Goal: Task Accomplishment & Management: Manage account settings

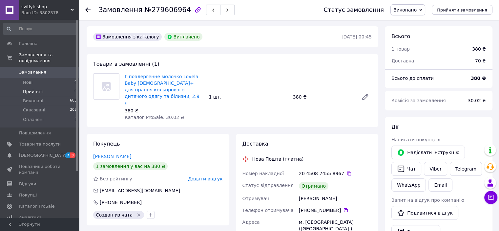
click at [34, 87] on li "Прийняті 6" at bounding box center [40, 91] width 81 height 9
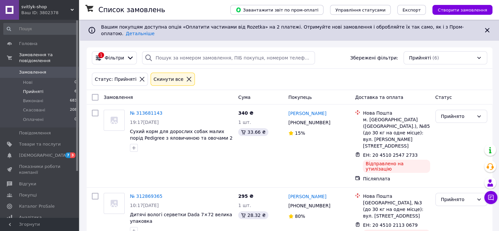
click at [186, 77] on icon at bounding box center [189, 79] width 6 height 6
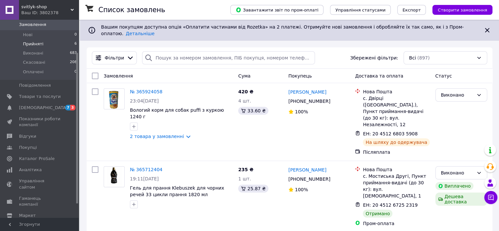
scroll to position [61, 0]
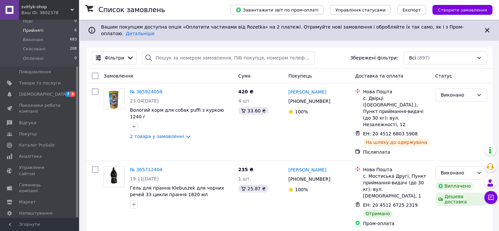
drag, startPoint x: 77, startPoint y: 44, endPoint x: 77, endPoint y: 105, distance: 61.0
click at [77, 105] on div at bounding box center [77, 142] width 2 height 150
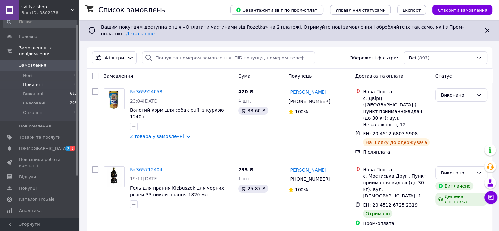
scroll to position [0, 0]
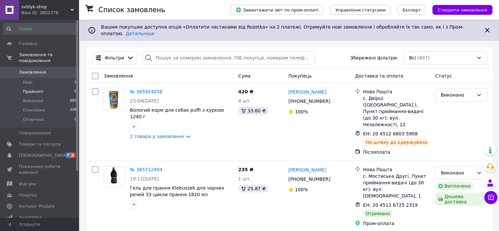
drag, startPoint x: 77, startPoint y: 109, endPoint x: 83, endPoint y: 18, distance: 91.1
click at [28, 44] on span "Головна" at bounding box center [28, 44] width 18 height 6
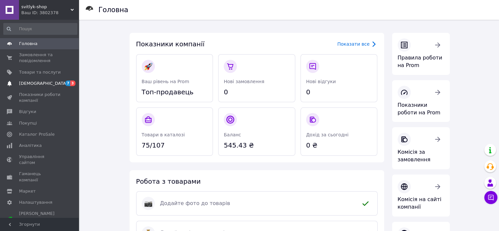
click at [74, 82] on span "3" at bounding box center [72, 83] width 5 height 6
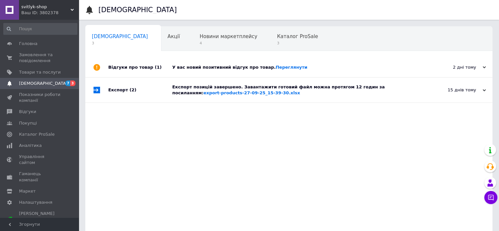
click at [245, 87] on div "Експорт позицій завершено. Завантажити готовий файл можна протягом 12 годин за …" at bounding box center [296, 90] width 248 height 12
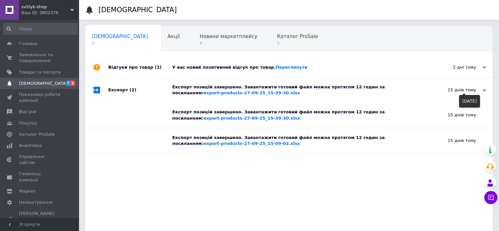
click at [483, 89] on icon at bounding box center [484, 90] width 3 height 3
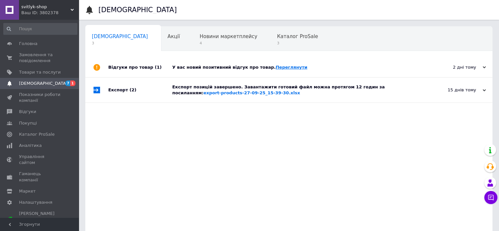
click at [276, 66] on link "Переглянути" at bounding box center [292, 67] width 32 height 5
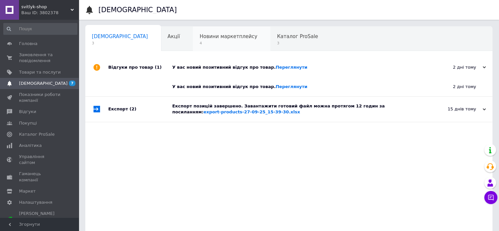
click at [200, 39] on span "Новини маркетплейсу" at bounding box center [229, 36] width 58 height 6
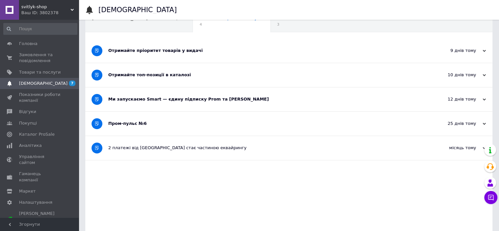
scroll to position [27, 0]
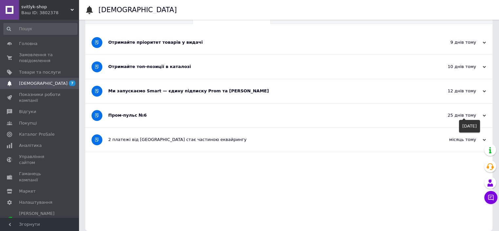
click at [485, 114] on icon at bounding box center [484, 115] width 3 height 3
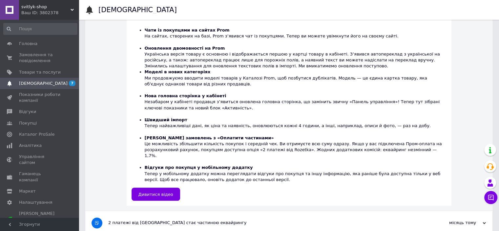
scroll to position [346, 0]
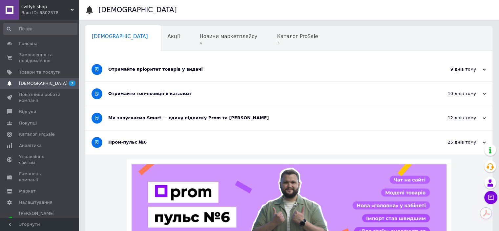
scroll to position [55, 0]
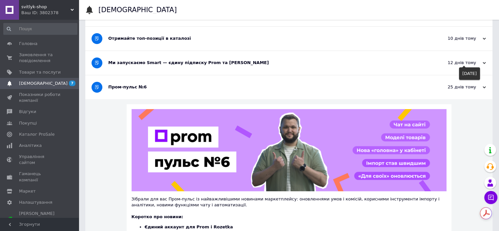
click at [483, 62] on use at bounding box center [484, 63] width 3 height 2
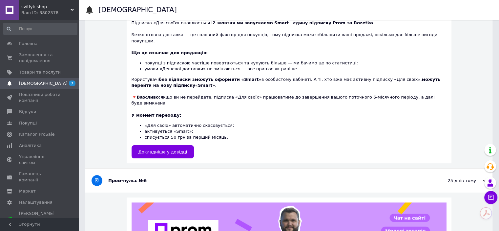
scroll to position [158, 0]
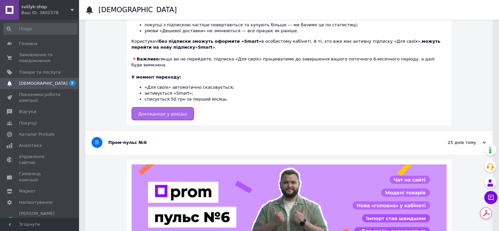
click at [163, 107] on link "Докладніше у довідці" at bounding box center [163, 113] width 63 height 13
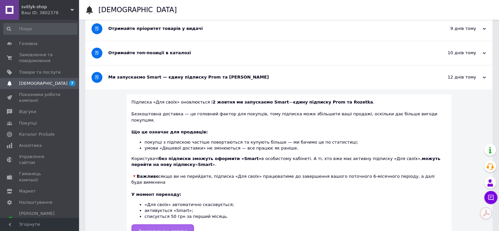
scroll to position [40, 0]
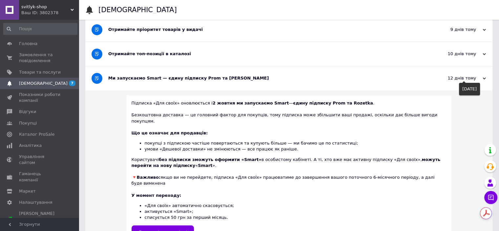
click at [483, 78] on icon at bounding box center [484, 78] width 3 height 3
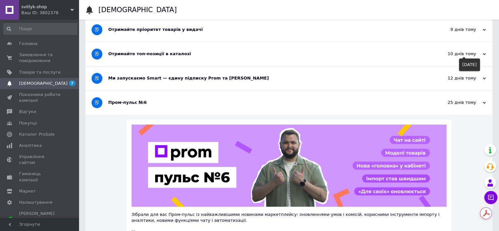
click at [483, 53] on icon at bounding box center [484, 54] width 3 height 3
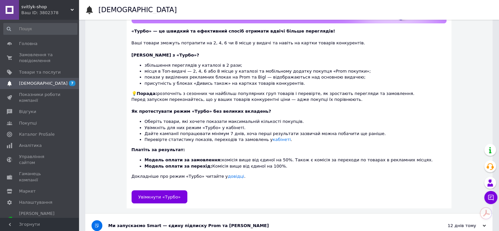
scroll to position [171, 0]
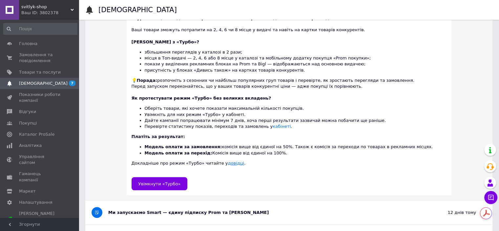
click at [228, 163] on link "довідці" at bounding box center [236, 162] width 16 height 5
click at [30, 188] on span "Маркет" at bounding box center [27, 191] width 17 height 6
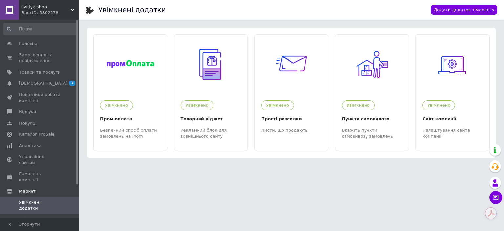
click at [38, 199] on span "Увімкнені додатки" at bounding box center [40, 205] width 42 height 12
click at [43, 133] on span "Каталог ProSale" at bounding box center [36, 134] width 35 height 6
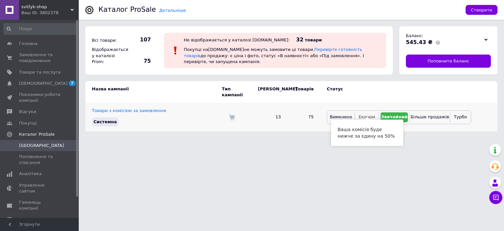
click at [366, 114] on span "Економ" at bounding box center [367, 116] width 16 height 5
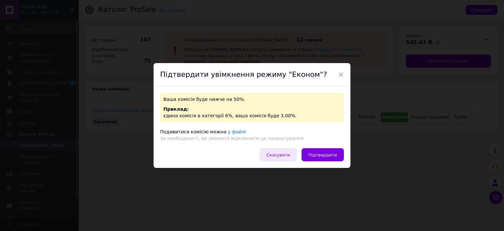
click at [278, 155] on span "Скасувати" at bounding box center [277, 154] width 23 height 5
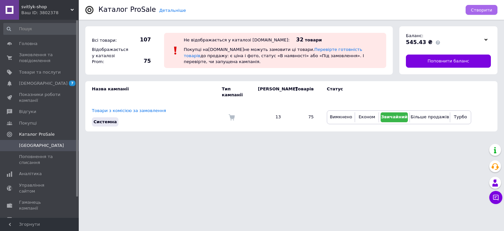
click at [489, 9] on span "Створити" at bounding box center [481, 10] width 21 height 5
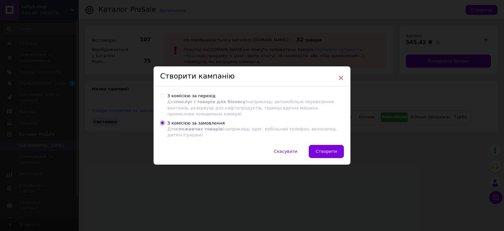
click at [342, 78] on span "×" at bounding box center [341, 77] width 6 height 11
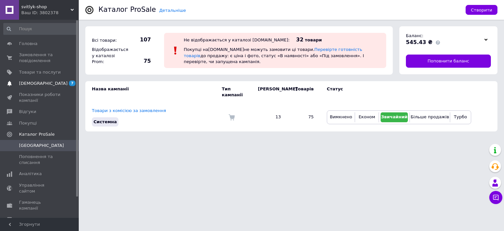
click at [48, 78] on link "Сповіщення 7" at bounding box center [40, 83] width 81 height 11
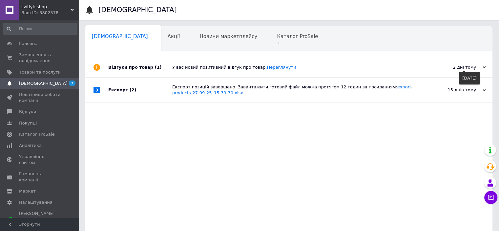
click at [485, 66] on icon at bounding box center [484, 67] width 3 height 3
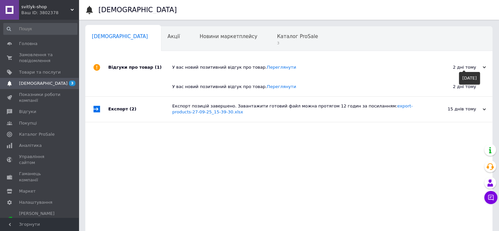
click at [482, 67] on div "2 дні тому" at bounding box center [453, 67] width 66 height 6
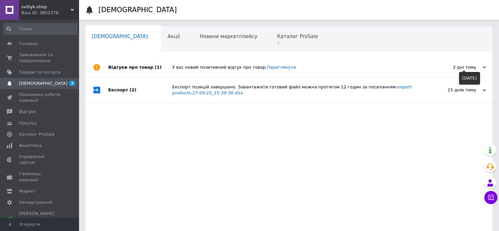
click at [485, 68] on use at bounding box center [484, 67] width 3 height 2
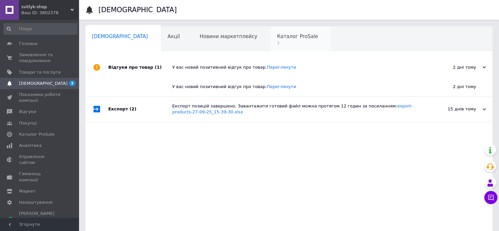
click at [277, 34] on span "Каталог ProSale" at bounding box center [297, 36] width 41 height 6
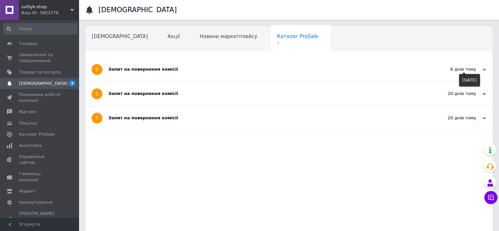
click at [484, 69] on icon at bounding box center [484, 69] width 3 height 3
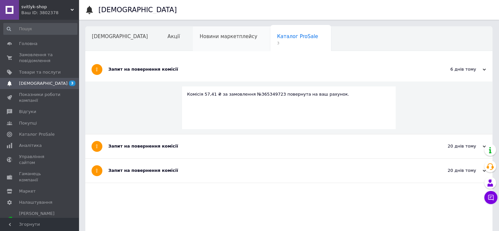
click at [201, 31] on div "Новини маркетплейсу" at bounding box center [231, 39] width 77 height 25
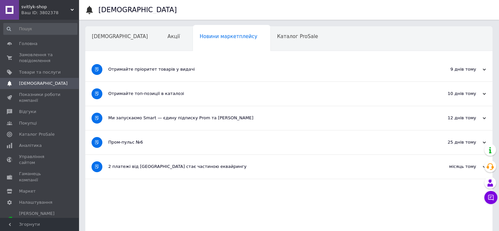
click at [488, 92] on div "10 днів тому 02.10.2025" at bounding box center [456, 94] width 72 height 24
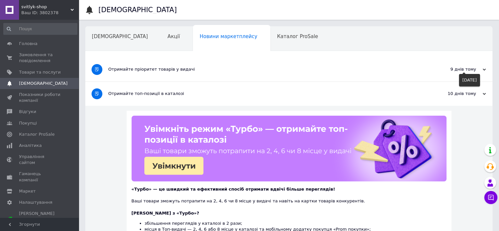
click at [484, 70] on use at bounding box center [484, 70] width 3 height 2
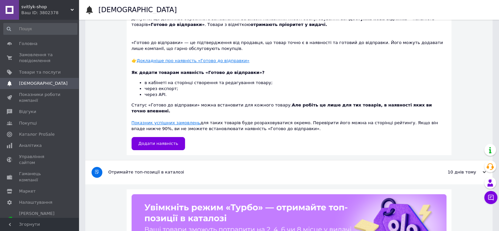
scroll to position [87, 0]
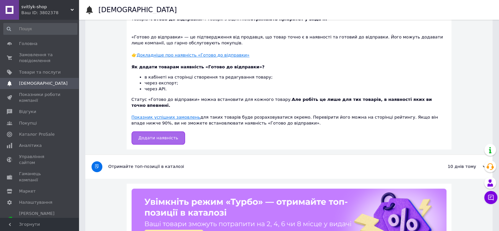
click at [159, 135] on span "Додати наявність" at bounding box center [158, 137] width 40 height 5
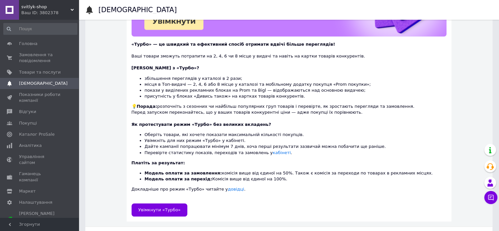
scroll to position [373, 0]
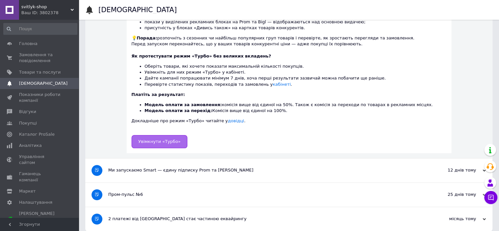
click at [154, 139] on span "Увімкнути «Турбо»" at bounding box center [159, 141] width 42 height 5
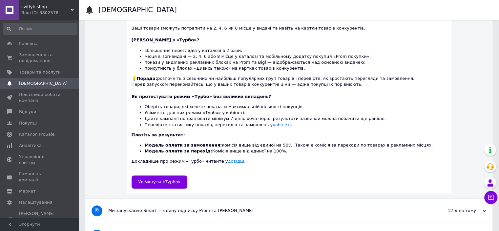
scroll to position [323, 0]
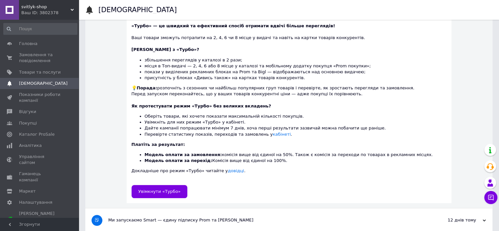
click at [220, 217] on div "Ми запускаємо Smart — єдину підписку Prom та Rozetka" at bounding box center [264, 220] width 312 height 6
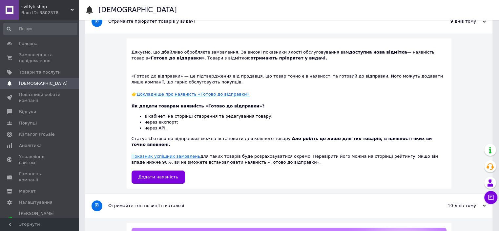
scroll to position [0, 0]
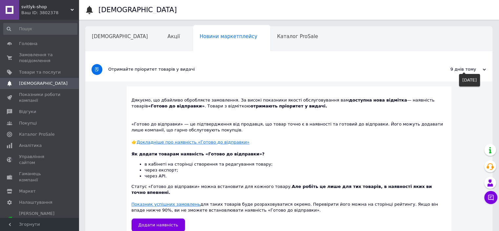
click at [484, 68] on icon at bounding box center [484, 69] width 3 height 3
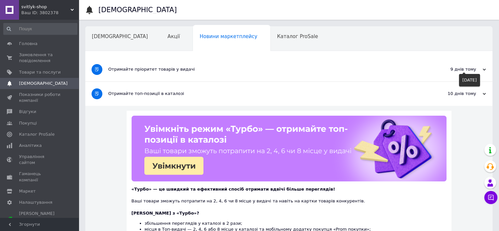
click at [484, 68] on icon at bounding box center [484, 69] width 3 height 3
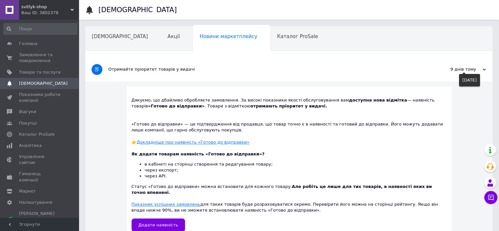
click at [484, 70] on icon at bounding box center [484, 69] width 3 height 3
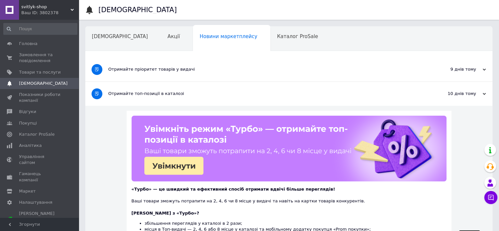
click at [484, 92] on icon at bounding box center [484, 93] width 3 height 3
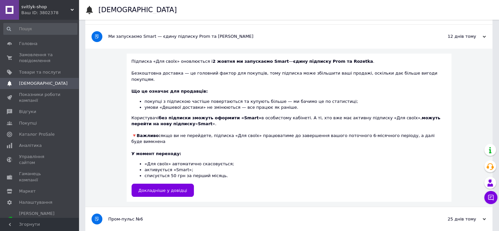
scroll to position [80, 0]
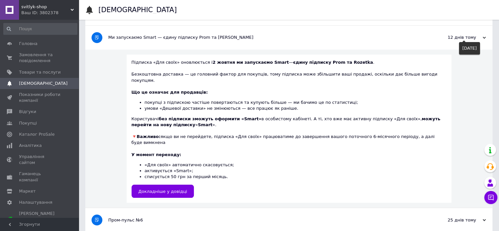
click at [486, 37] on icon at bounding box center [484, 37] width 3 height 3
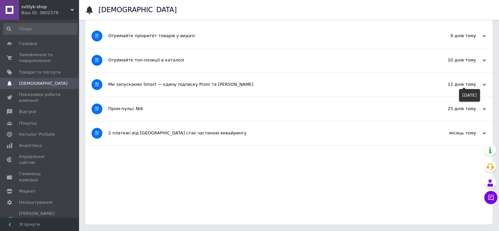
scroll to position [33, 0]
click at [483, 63] on div "10 днів тому 02.10.2025" at bounding box center [456, 61] width 72 height 24
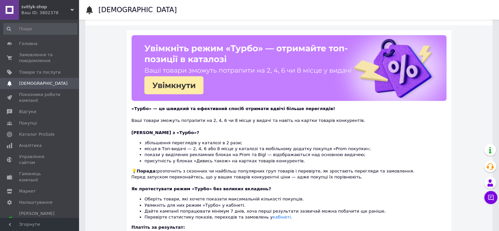
scroll to position [61, 0]
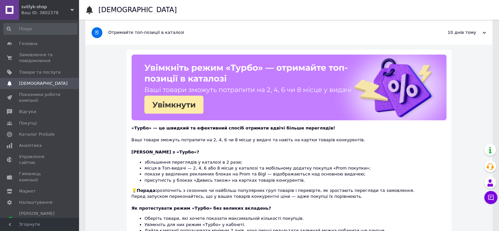
click at [487, 33] on div "10 днів тому 02.10.2025" at bounding box center [456, 33] width 72 height 24
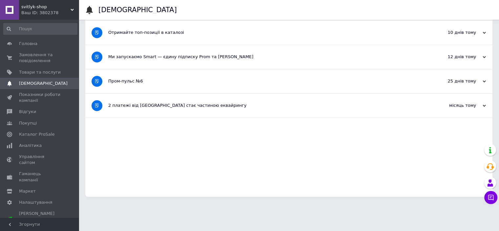
click at [484, 57] on use at bounding box center [484, 57] width 3 height 2
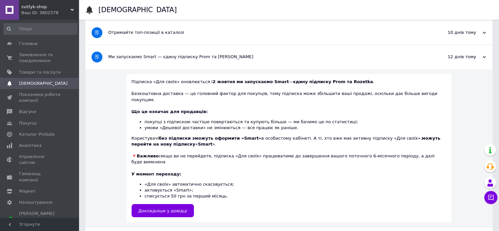
click at [485, 59] on icon at bounding box center [484, 56] width 3 height 3
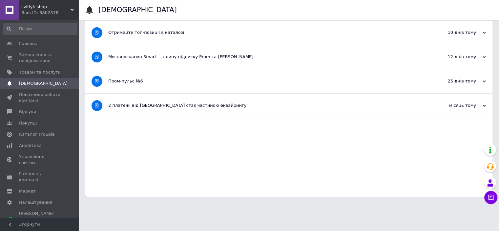
click at [483, 80] on icon at bounding box center [484, 81] width 3 height 3
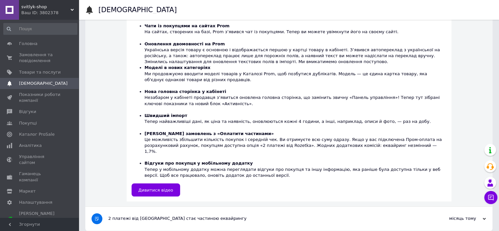
scroll to position [144, 0]
